Goal: Task Accomplishment & Management: Use online tool/utility

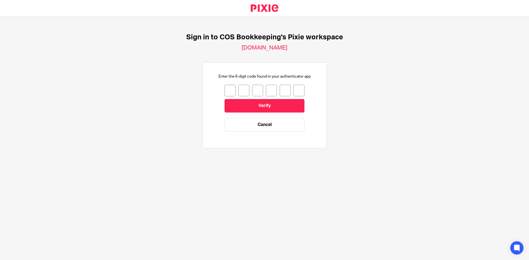
click at [224, 92] on input "number" at bounding box center [229, 91] width 11 height 12
type input "7"
type input "3"
type input "9"
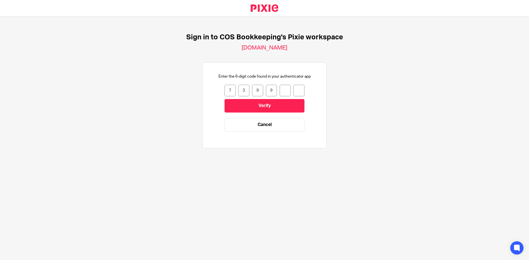
type input "0"
click at [243, 103] on input "Verify" at bounding box center [264, 105] width 80 height 13
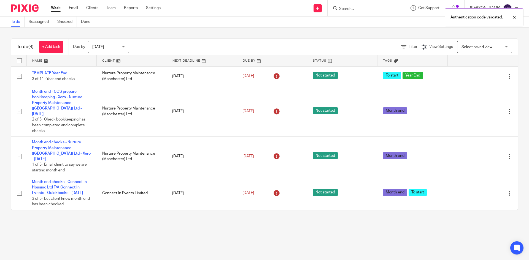
click at [121, 48] on span "[DATE]" at bounding box center [106, 47] width 29 height 12
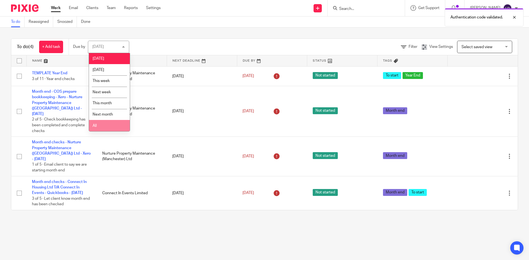
click at [101, 125] on li "All" at bounding box center [109, 125] width 41 height 11
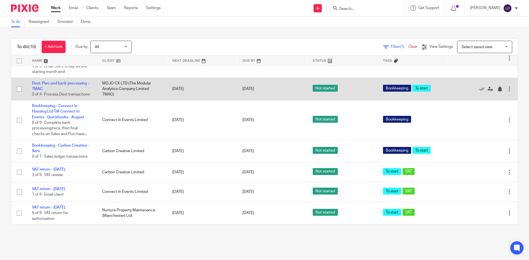
scroll to position [138, 0]
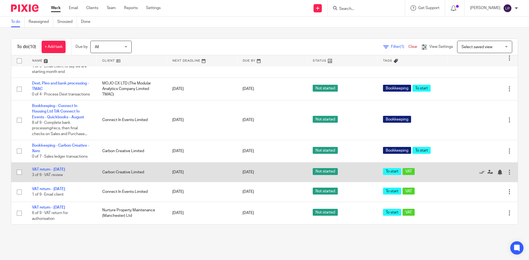
drag, startPoint x: 57, startPoint y: 169, endPoint x: 128, endPoint y: 165, distance: 71.5
click at [57, 169] on link "VAT return - August 2025" at bounding box center [48, 170] width 33 height 4
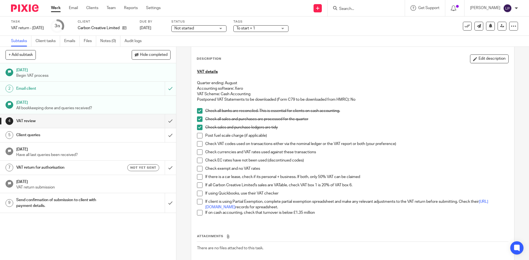
scroll to position [28, 0]
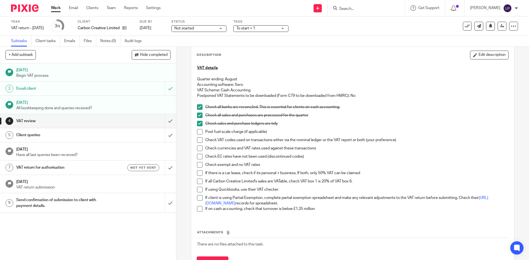
click at [197, 141] on span at bounding box center [200, 140] width 6 height 6
click at [197, 148] on span at bounding box center [200, 149] width 6 height 6
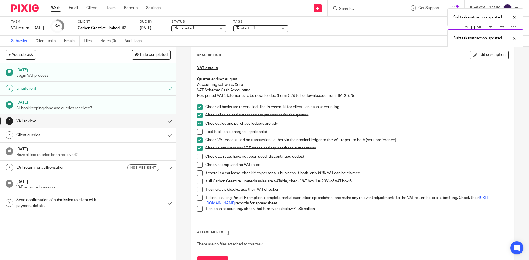
click at [197, 155] on span at bounding box center [200, 157] width 6 height 6
click at [199, 163] on span at bounding box center [200, 165] width 6 height 6
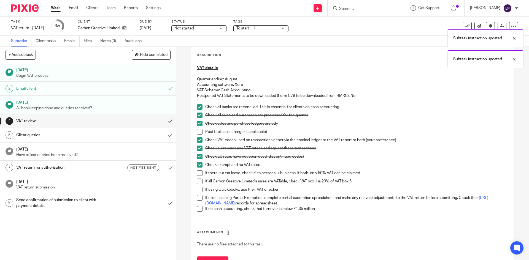
click at [199, 173] on span at bounding box center [200, 173] width 6 height 6
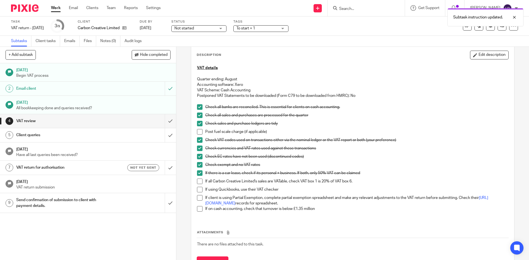
click at [199, 182] on span at bounding box center [200, 182] width 6 height 6
click at [199, 210] on span at bounding box center [200, 209] width 6 height 6
click at [166, 121] on input "submit" at bounding box center [88, 121] width 176 height 14
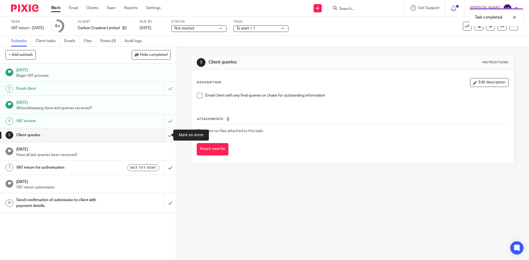
click at [164, 135] on input "submit" at bounding box center [88, 135] width 176 height 14
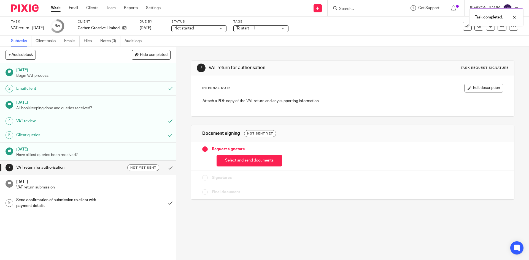
click at [58, 10] on link "Work" at bounding box center [56, 8] width 10 height 6
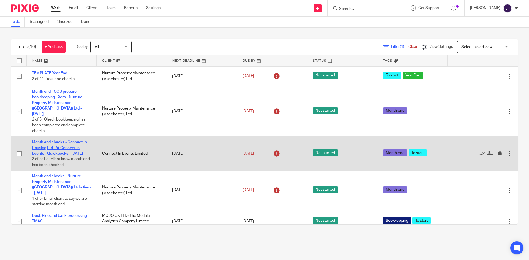
click at [57, 147] on link "Month end checks - Connect In Housing Ltd T/A Connect In Events - Quickbooks - …" at bounding box center [59, 147] width 55 height 15
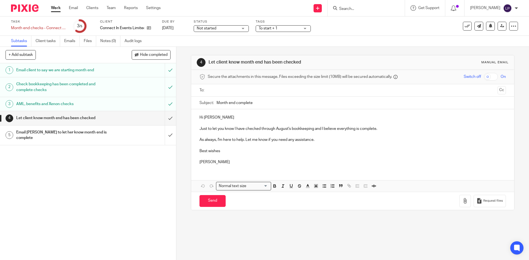
click at [57, 11] on link "Work" at bounding box center [56, 8] width 10 height 6
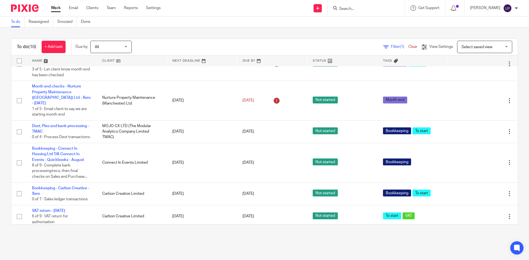
scroll to position [110, 0]
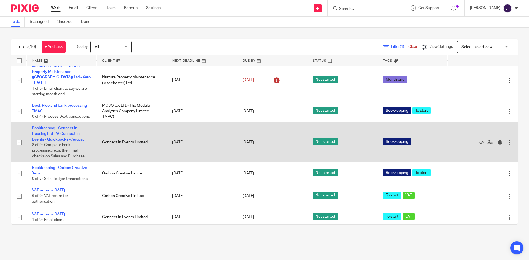
click at [56, 141] on link "Bookkeeping - Connect In Housing Ltd T/A Connect In Events - Quickbooks - August" at bounding box center [58, 133] width 52 height 15
